Goal: Task Accomplishment & Management: Manage account settings

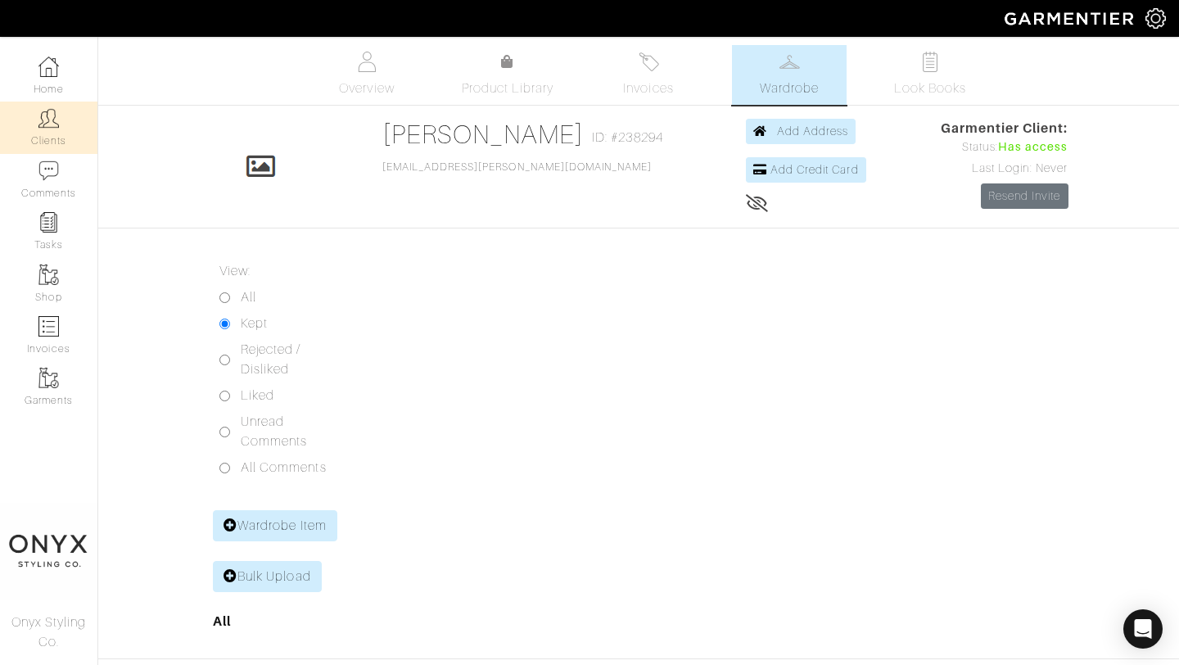
click at [63, 124] on link "Clients" at bounding box center [48, 128] width 97 height 52
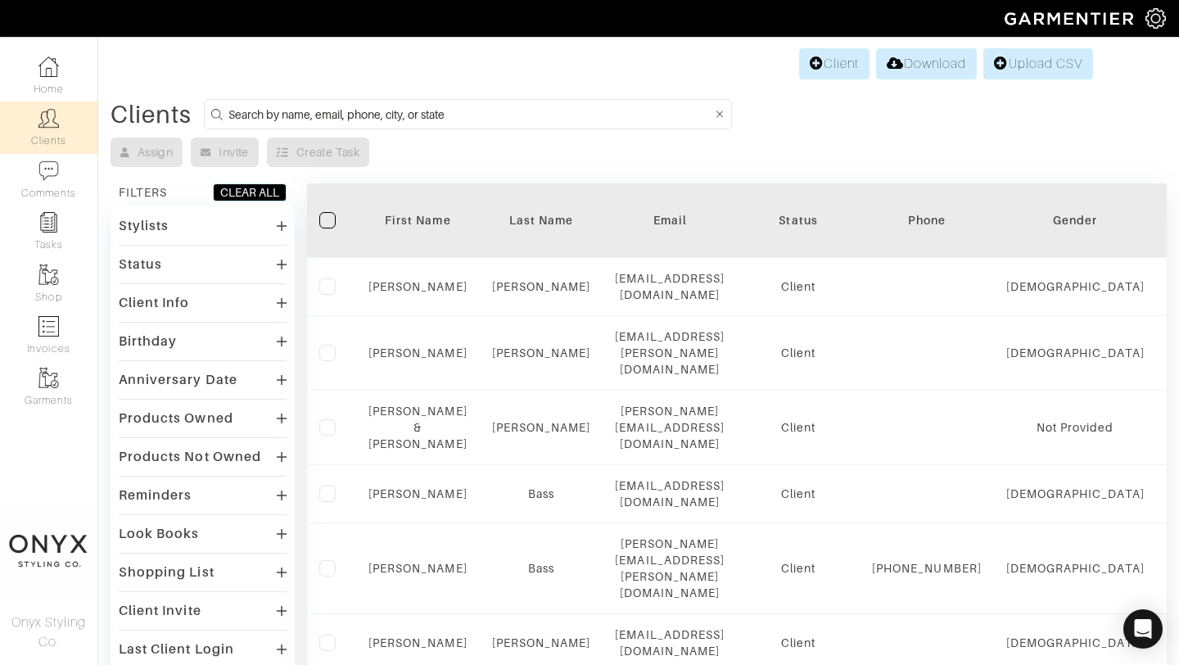
click at [451, 117] on input at bounding box center [470, 114] width 484 height 20
type input "nicole"
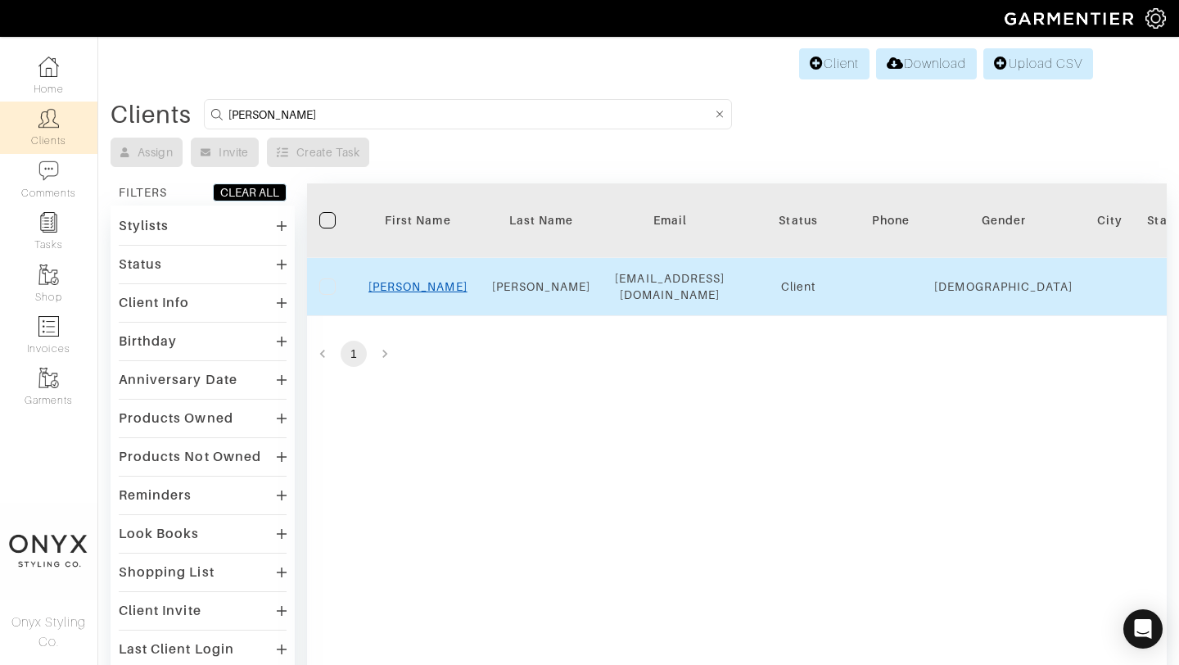
click at [418, 282] on link "Nicole" at bounding box center [417, 286] width 99 height 13
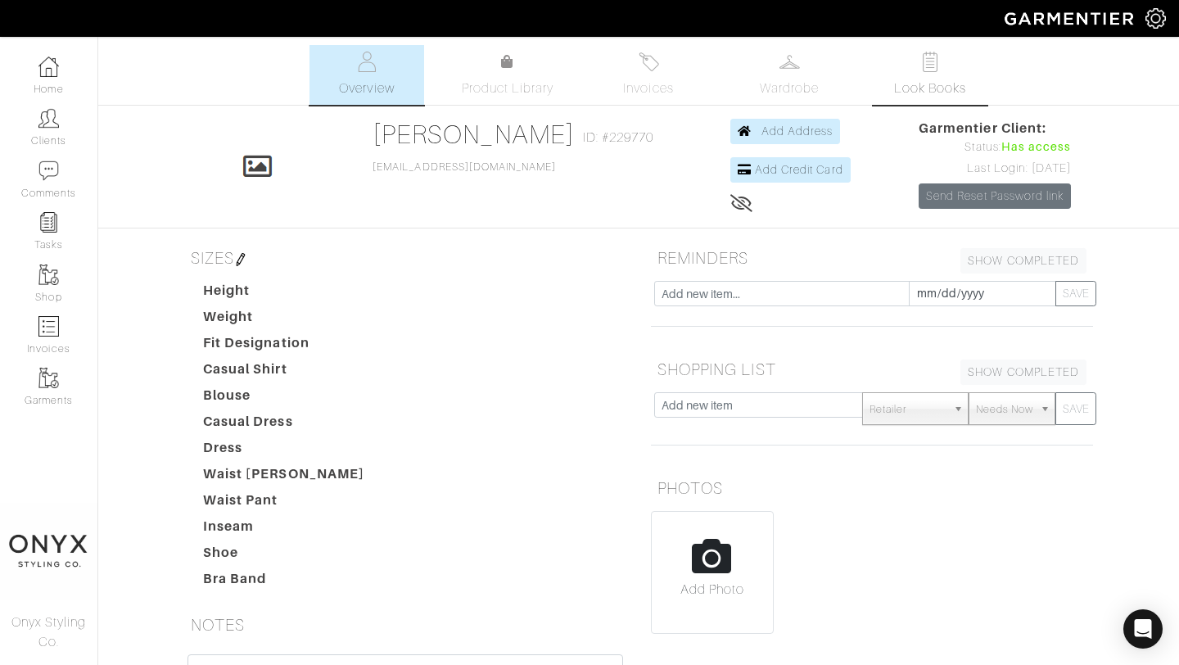
click at [915, 79] on span "Look Books" at bounding box center [930, 89] width 73 height 20
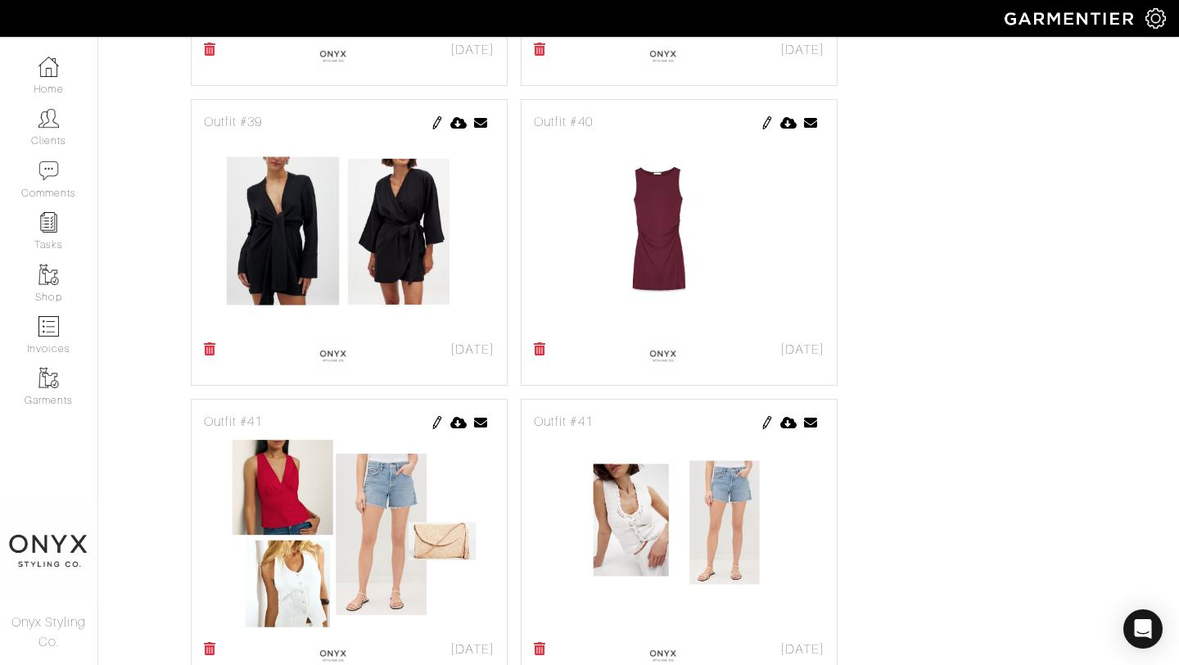
scroll to position [1879, 0]
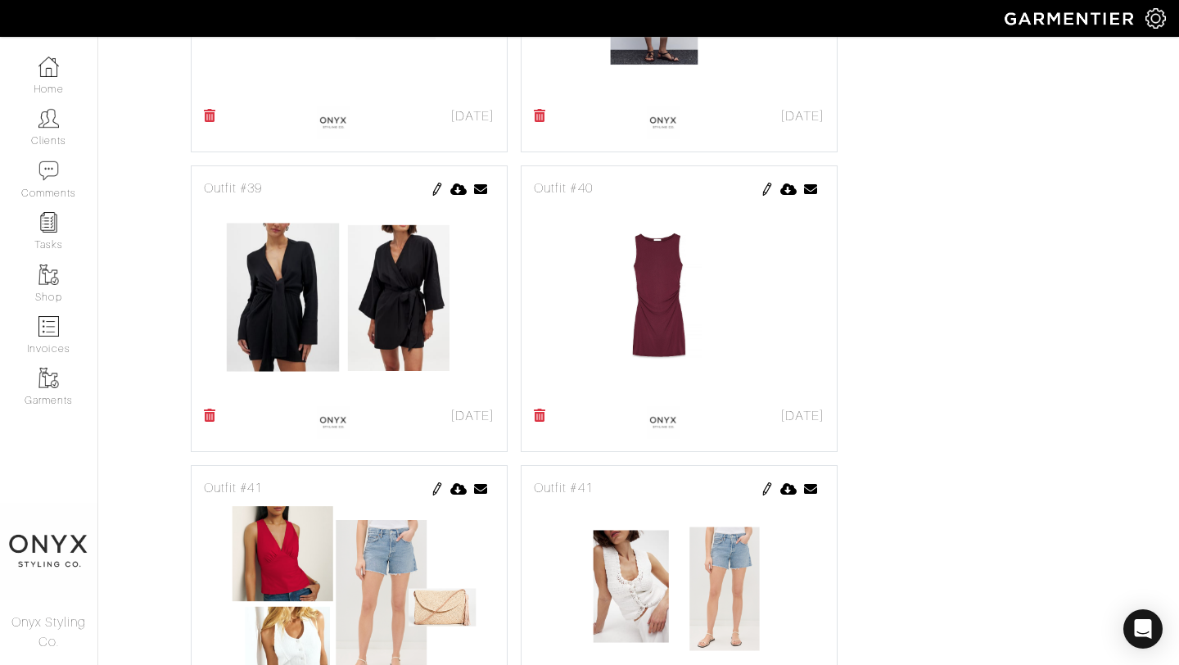
click at [441, 189] on img at bounding box center [437, 189] width 13 height 13
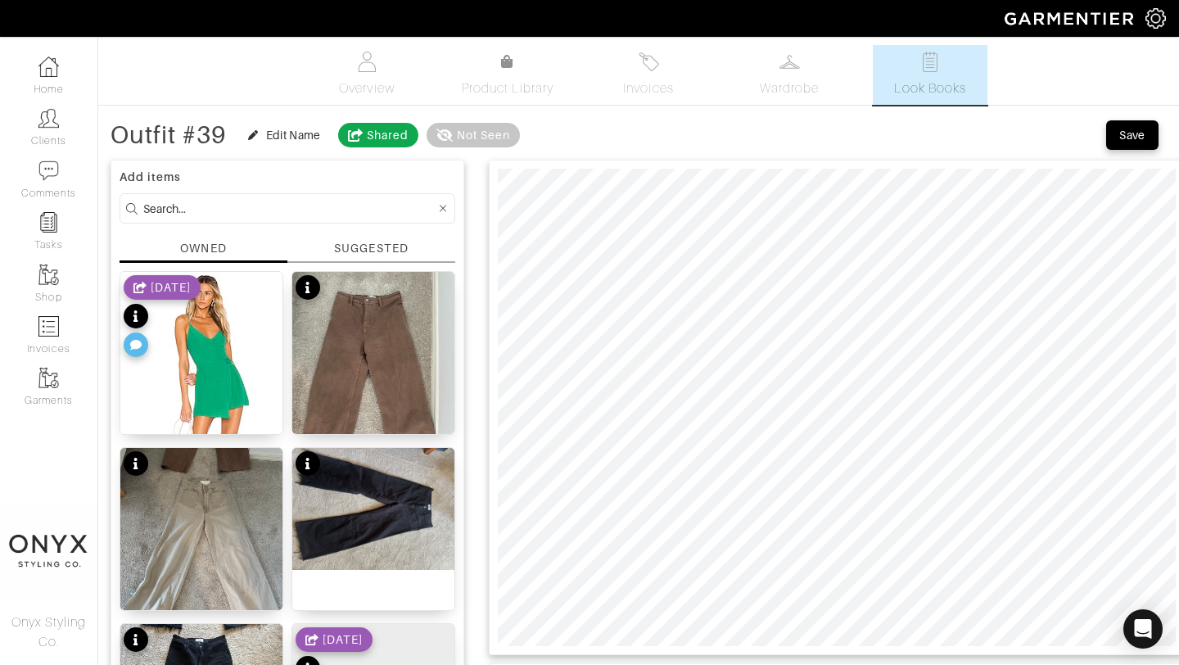
click at [952, 69] on link "Look Books" at bounding box center [930, 75] width 115 height 60
